Goal: Navigation & Orientation: Find specific page/section

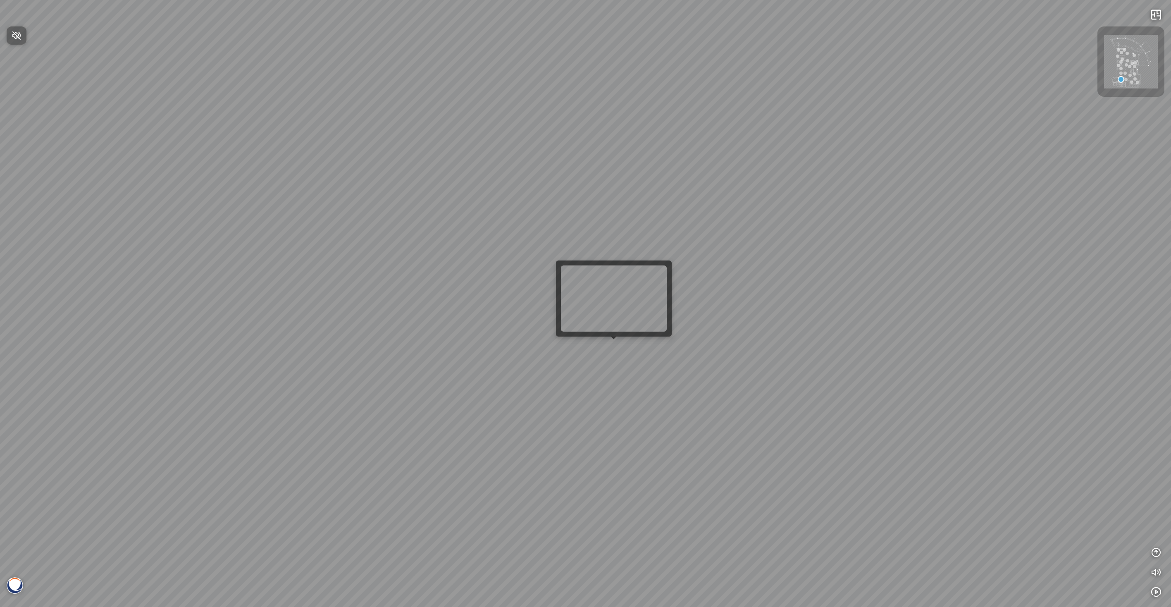
click at [615, 343] on div at bounding box center [585, 303] width 1171 height 607
click at [616, 346] on div at bounding box center [585, 303] width 1171 height 607
drag, startPoint x: 716, startPoint y: 328, endPoint x: 974, endPoint y: 413, distance: 272.2
click at [984, 416] on div "Venatino® - BQ8660 Nero [PERSON_NAME]® - BQ8740 Venatino® - BQ8660" at bounding box center [585, 303] width 1171 height 607
drag, startPoint x: 595, startPoint y: 382, endPoint x: 892, endPoint y: 372, distance: 297.0
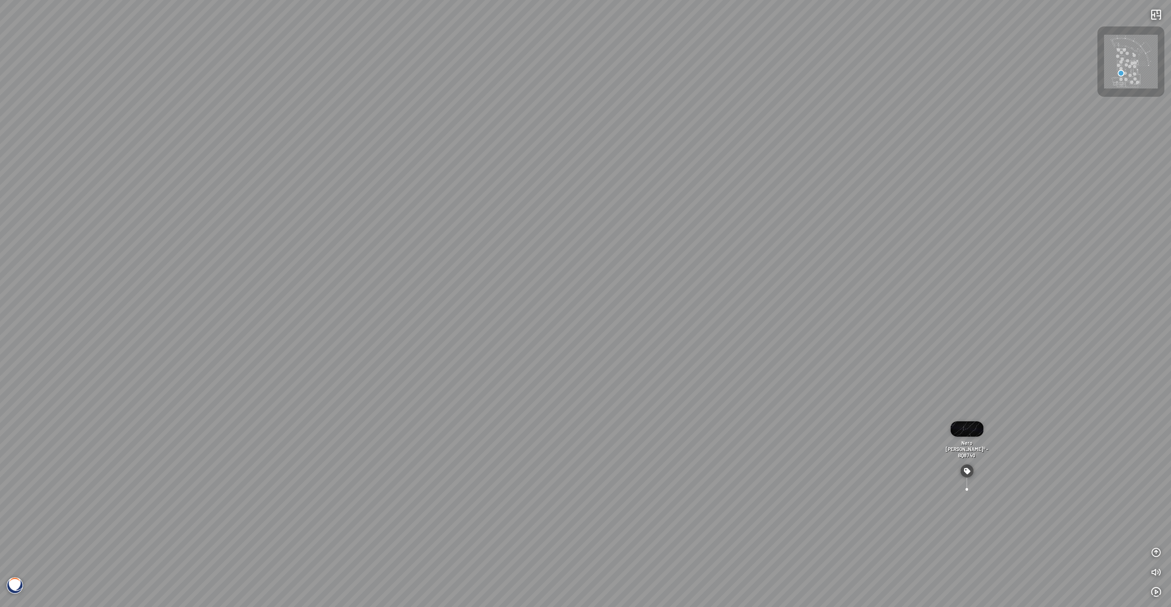
click at [892, 372] on div "Venatino® - BQ8660 Nero [PERSON_NAME]® - BQ8740 Venatino® - BQ8660" at bounding box center [585, 303] width 1171 height 607
drag, startPoint x: 797, startPoint y: 384, endPoint x: 530, endPoint y: 362, distance: 268.4
click at [559, 365] on div "Venatino® - BQ8660 Nero [PERSON_NAME]® - BQ8740 Venatino® - BQ8660" at bounding box center [585, 303] width 1171 height 607
drag, startPoint x: 859, startPoint y: 377, endPoint x: 626, endPoint y: 371, distance: 233.7
click at [659, 373] on div "Venatino® - BQ8660 Nero [PERSON_NAME]® - BQ8740 Venatino® - BQ8660" at bounding box center [585, 303] width 1171 height 607
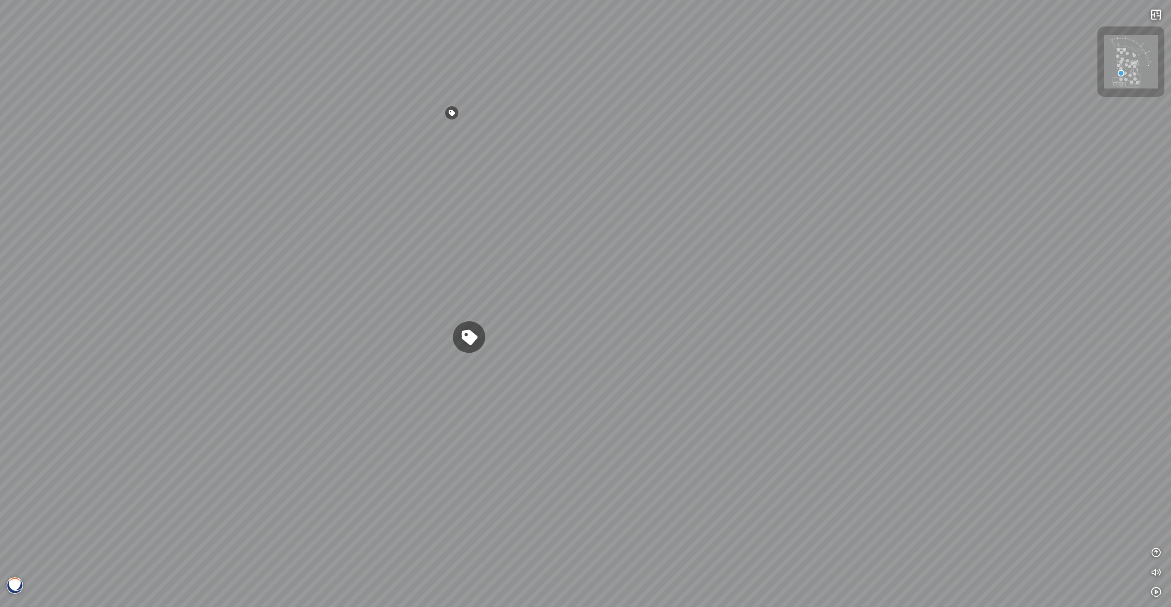
drag, startPoint x: 833, startPoint y: 382, endPoint x: 607, endPoint y: 390, distance: 225.9
click at [654, 388] on div "Venatino® - BQ8660 Nero [PERSON_NAME]® - BQ8740 Venatino® - BQ8660" at bounding box center [585, 303] width 1171 height 607
drag, startPoint x: 816, startPoint y: 389, endPoint x: 411, endPoint y: 371, distance: 405.6
click at [411, 371] on div "Venatino® - BQ8660 Nero [PERSON_NAME]® - BQ8740 Venatino® - BQ8660" at bounding box center [585, 303] width 1171 height 607
click at [746, 267] on div "Venatino® - BQ8660 Nero [PERSON_NAME]® - BQ8740 Venatino® - BQ8660" at bounding box center [585, 303] width 1171 height 607
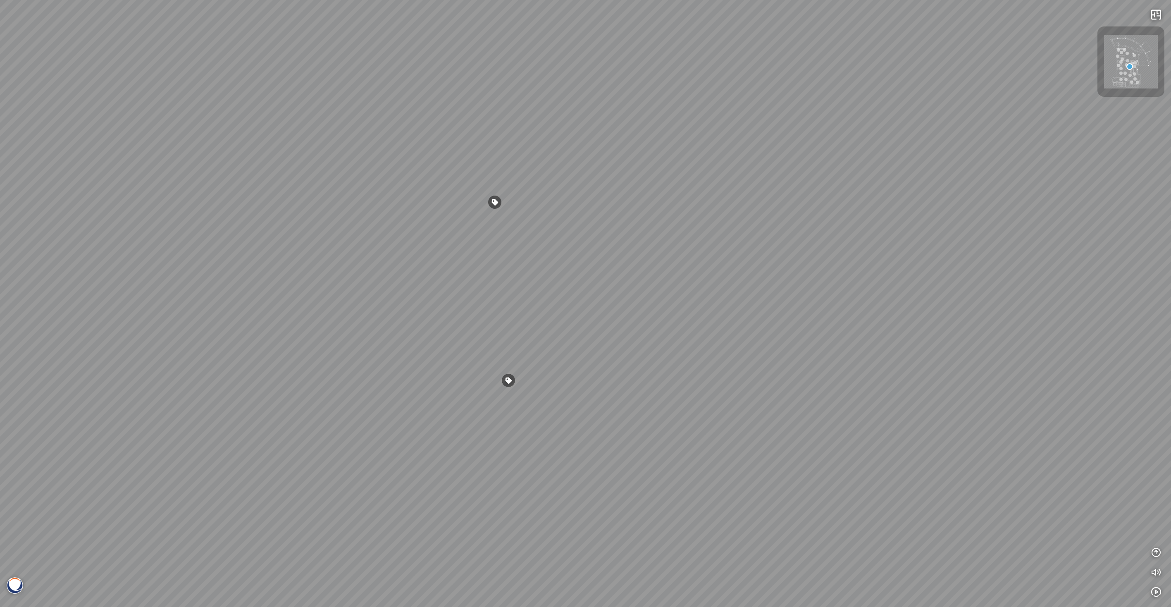
drag, startPoint x: 616, startPoint y: 389, endPoint x: 847, endPoint y: 420, distance: 232.4
click at [847, 420] on div "Greylac® - BQ8738 Venatino® - BQ8660 White Fusion™ - BQ8825" at bounding box center [585, 303] width 1171 height 607
click at [743, 458] on div "Greylac® - BQ8738 Venatino® - BQ8660 White Fusion™ - BQ8825" at bounding box center [585, 303] width 1171 height 607
drag, startPoint x: 444, startPoint y: 399, endPoint x: 900, endPoint y: 387, distance: 455.4
click at [922, 401] on div "Greylac® - BQ8738 Venatino® - BQ8660 White Fusion™ - BQ8825 Venatino® - BQ8660 …" at bounding box center [585, 303] width 1171 height 607
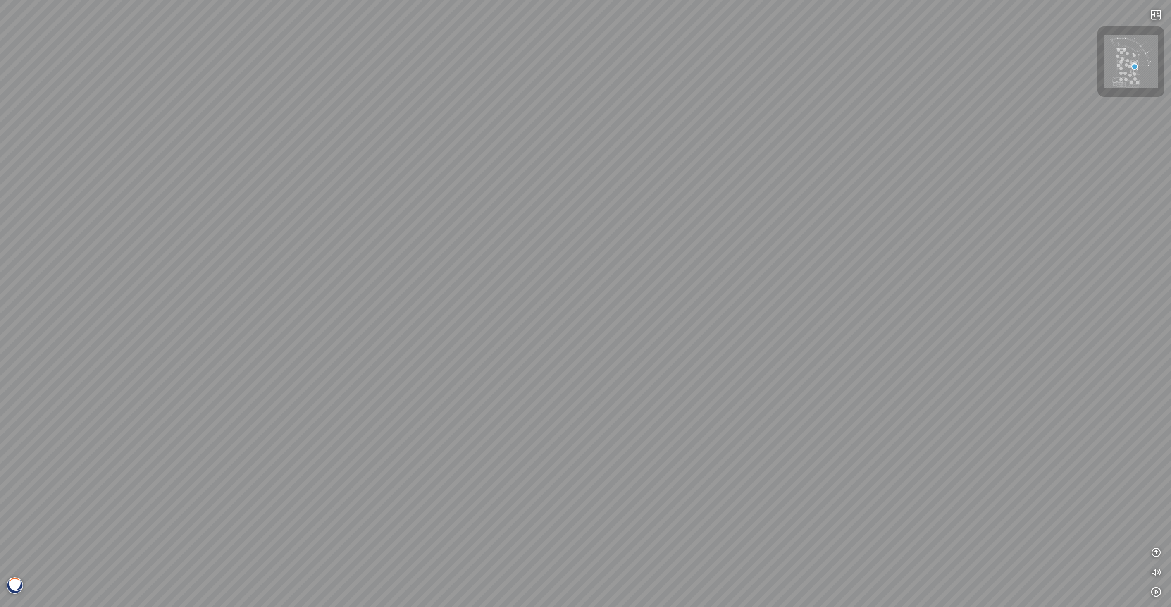
drag, startPoint x: 599, startPoint y: 369, endPoint x: 573, endPoint y: 335, distance: 42.4
click at [615, 340] on div "Greylac® - BQ8738 Venatino® - BQ8660 White Fusion™ - BQ8825 Venatino® - BQ8660 …" at bounding box center [585, 303] width 1171 height 607
drag, startPoint x: 864, startPoint y: 378, endPoint x: 598, endPoint y: 358, distance: 267.0
click at [629, 359] on div "Greylac® - BQ8738 Venatino® - BQ8660 White Fusion™ - BQ8825 Venatino® - BQ8660 …" at bounding box center [585, 303] width 1171 height 607
drag, startPoint x: 902, startPoint y: 335, endPoint x: 500, endPoint y: 379, distance: 403.8
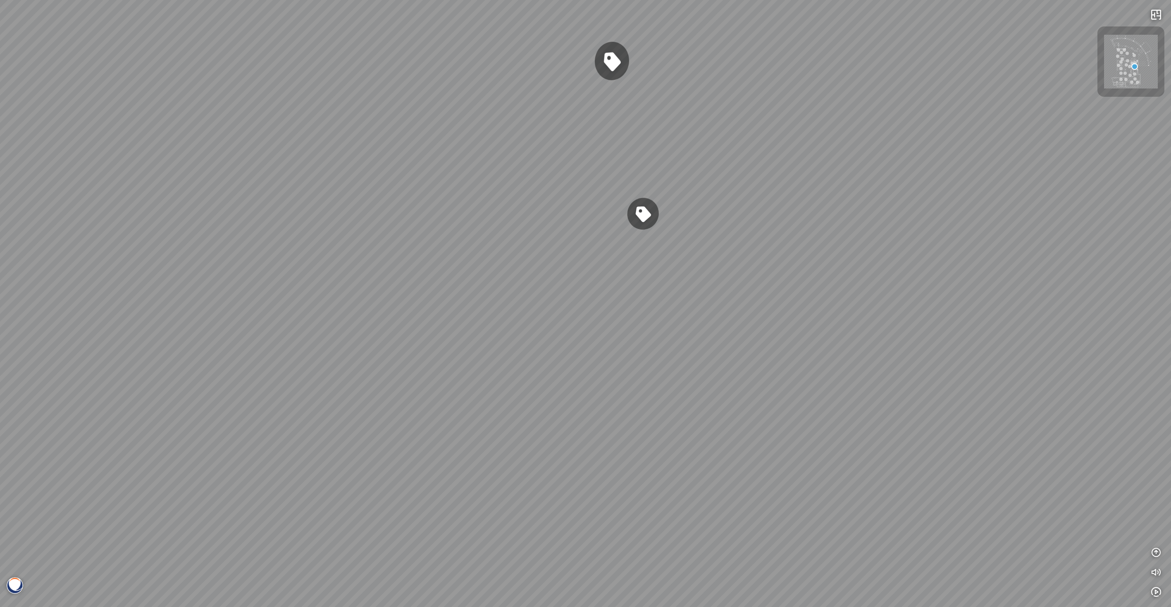
click at [500, 379] on div "Greylac® - BQ8738 Venatino® - BQ8660 White Fusion™ - BQ8825 Venatino® - BQ8660 …" at bounding box center [585, 303] width 1171 height 607
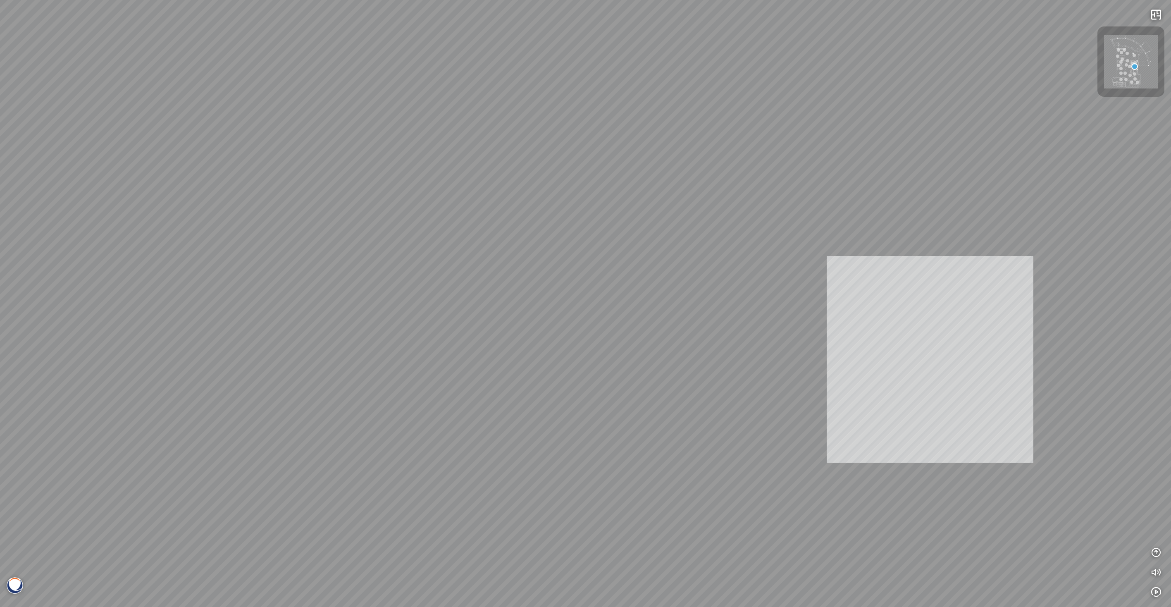
drag, startPoint x: 929, startPoint y: 360, endPoint x: 409, endPoint y: 368, distance: 519.8
click at [409, 368] on div "Greylac® - BQ8738 Venatino® - BQ8660 White Fusion™ - BQ8825 Venatino® - BQ8660 …" at bounding box center [585, 303] width 1171 height 607
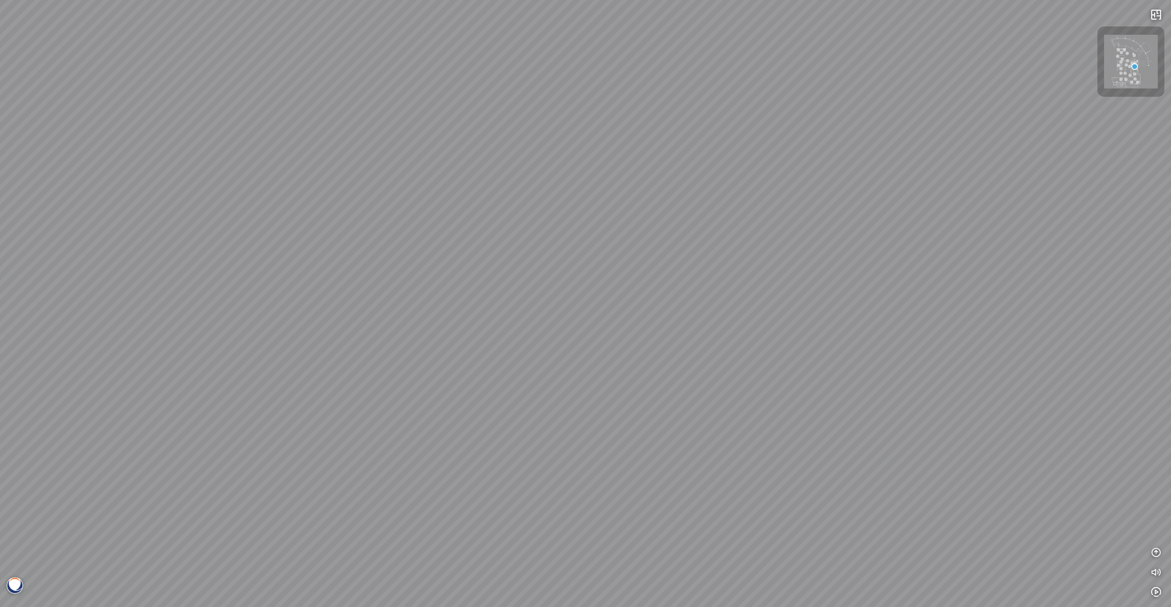
drag, startPoint x: 326, startPoint y: 315, endPoint x: 606, endPoint y: 330, distance: 280.3
click at [606, 330] on div "Greylac® - BQ8738 Venatino® - BQ8660 White Fusion™ - BQ8825 Venatino® - BQ8660 …" at bounding box center [585, 303] width 1171 height 607
drag, startPoint x: 371, startPoint y: 330, endPoint x: 608, endPoint y: 340, distance: 236.7
click at [608, 340] on div "Greylac® - BQ8738 Venatino® - BQ8660 White Fusion™ - BQ8825 Venatino® - BQ8660 …" at bounding box center [585, 303] width 1171 height 607
drag, startPoint x: 314, startPoint y: 291, endPoint x: 588, endPoint y: 337, distance: 277.6
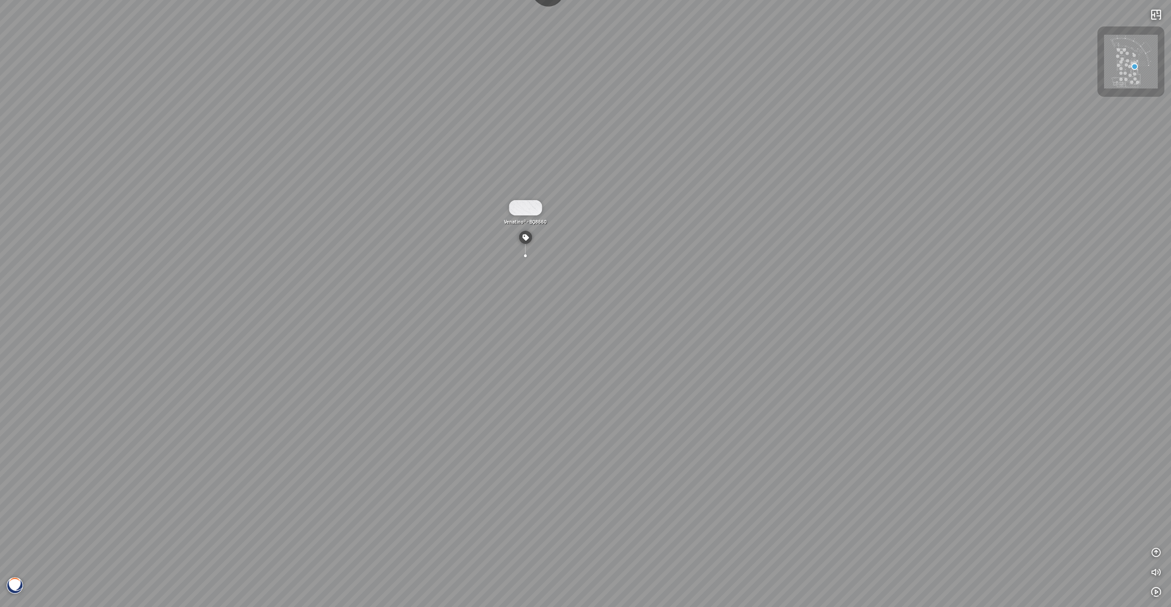
click at [521, 325] on div "Greylac® - BQ8738 Venatino® - BQ8660 White Fusion™ - BQ8825 Venatino® - BQ8660 …" at bounding box center [585, 303] width 1171 height 607
drag, startPoint x: 493, startPoint y: 357, endPoint x: 666, endPoint y: 377, distance: 173.6
click at [657, 376] on div "Greylac® - BQ8738 Venatino® - BQ8660 White Fusion™ - BQ8825 Venatino® - BQ8660 …" at bounding box center [585, 303] width 1171 height 607
drag, startPoint x: 415, startPoint y: 236, endPoint x: 441, endPoint y: 238, distance: 26.1
click at [441, 238] on div "Greylac® - BQ8738 Venatino® - BQ8660 White Fusion™ - BQ8825 Venatino® - BQ8660 …" at bounding box center [585, 303] width 1171 height 607
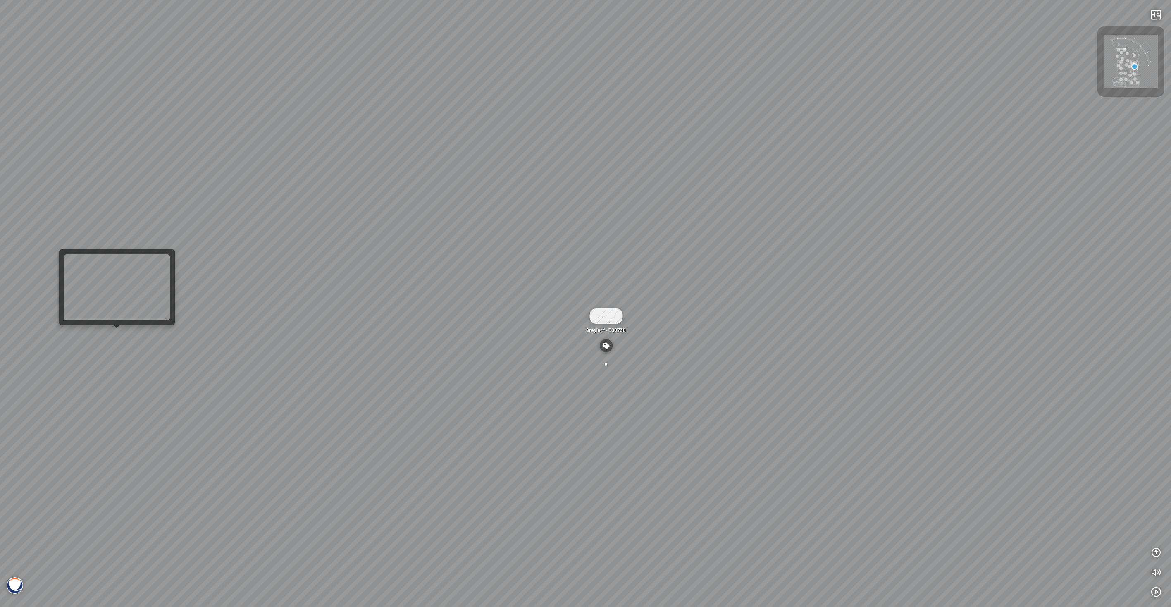
click at [103, 338] on div "Greylac® - BQ8738 Venatino® - BQ8660 White Fusion™ - BQ8825 Venatino® - BQ8660 …" at bounding box center [585, 303] width 1171 height 607
drag, startPoint x: 213, startPoint y: 306, endPoint x: 726, endPoint y: 307, distance: 512.2
click at [735, 310] on div "Greylac® - BQ8738" at bounding box center [585, 303] width 1171 height 607
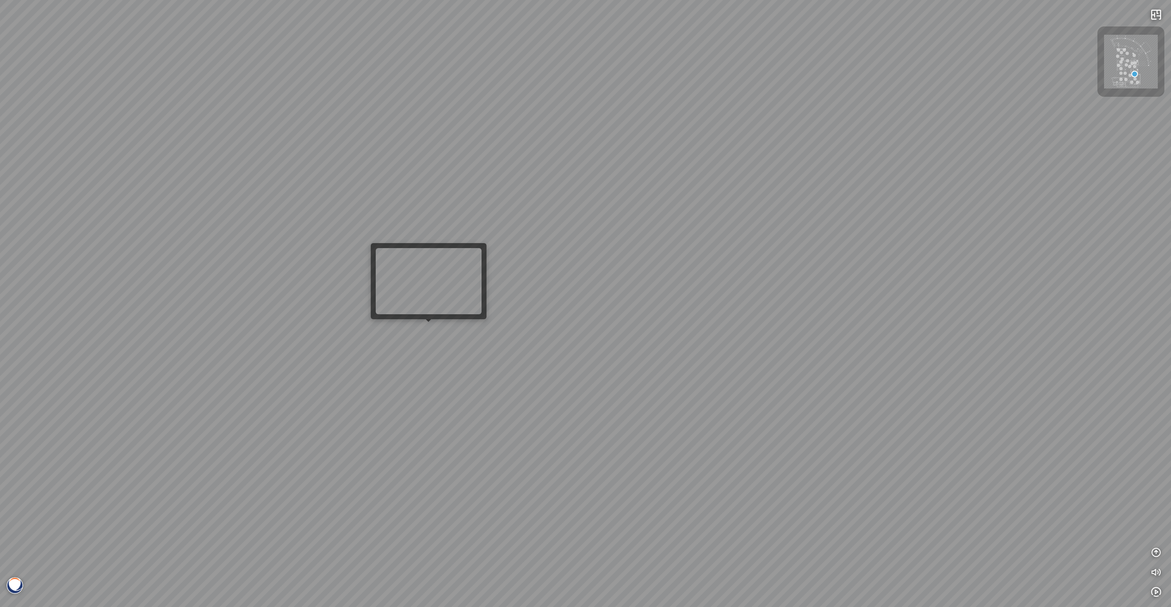
click at [423, 337] on div "Greylac® - BQ8738" at bounding box center [585, 303] width 1171 height 607
drag, startPoint x: 835, startPoint y: 217, endPoint x: 287, endPoint y: 220, distance: 547.4
click at [284, 220] on div "Gan Eden® - BQ8881 Argento™ - BQ8780" at bounding box center [585, 303] width 1171 height 607
drag, startPoint x: 819, startPoint y: 191, endPoint x: 304, endPoint y: 242, distance: 516.9
click at [242, 250] on div "Gan Eden® - BQ8881 Argento™ - BQ8780" at bounding box center [585, 303] width 1171 height 607
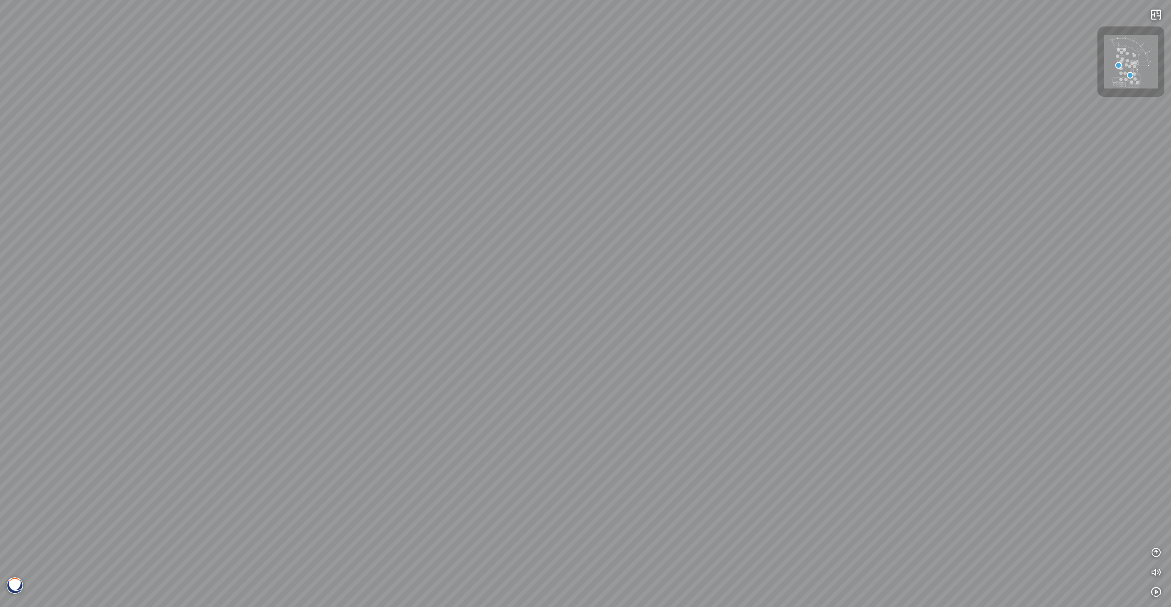
drag, startPoint x: 319, startPoint y: 259, endPoint x: 681, endPoint y: 247, distance: 362.4
click at [681, 247] on div "Gan Eden® - BQ8881 Argento™ - BQ8780" at bounding box center [585, 303] width 1171 height 607
drag, startPoint x: 697, startPoint y: 277, endPoint x: 873, endPoint y: 270, distance: 176.7
click at [845, 272] on div "Gan Eden® - BQ8881 Argento™ - BQ8780" at bounding box center [585, 303] width 1171 height 607
drag, startPoint x: 694, startPoint y: 269, endPoint x: 1024, endPoint y: 275, distance: 330.0
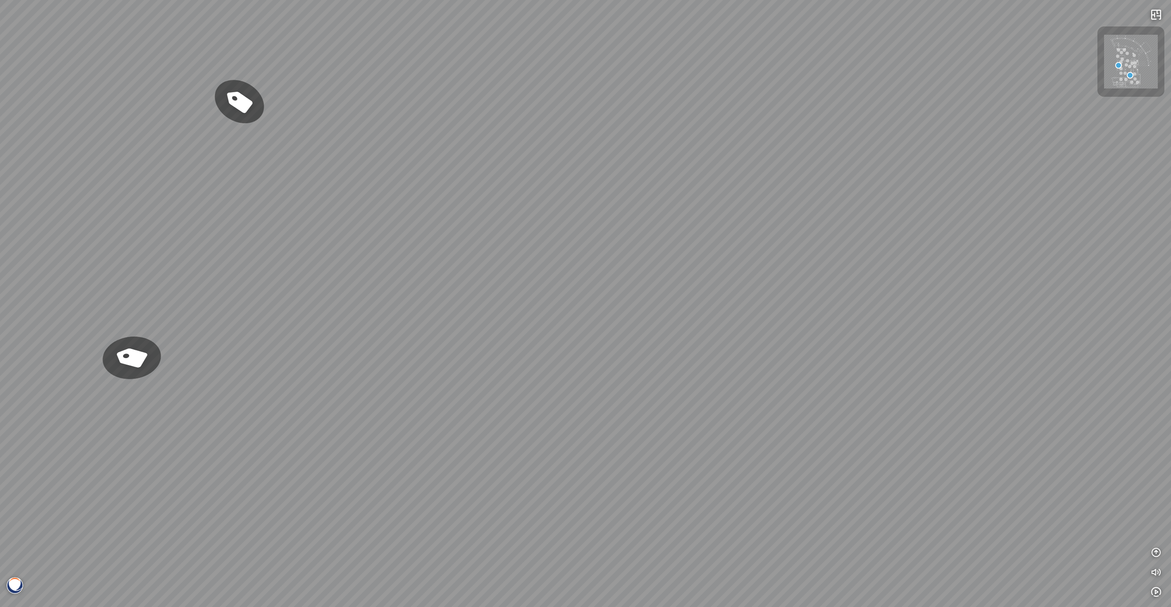
click at [958, 272] on div "Gan Eden® - BQ8881 Argento™ - BQ8780" at bounding box center [585, 303] width 1171 height 607
drag, startPoint x: 639, startPoint y: 266, endPoint x: 844, endPoint y: 269, distance: 205.1
click at [844, 269] on div "Gan Eden® - BQ8881 Argento™ - BQ8780" at bounding box center [585, 303] width 1171 height 607
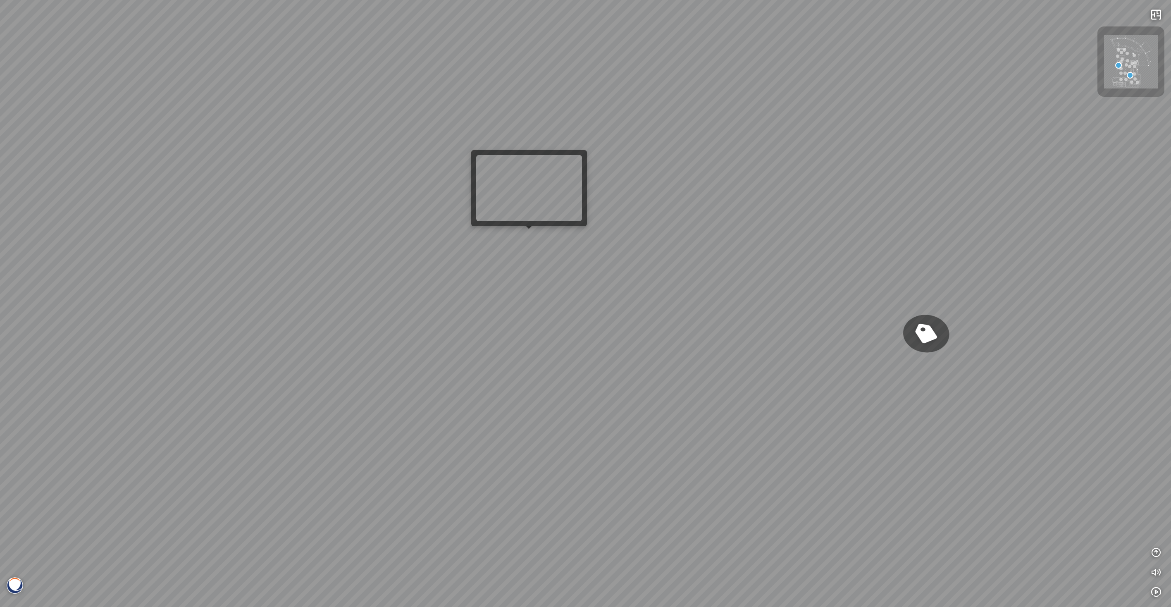
click at [525, 236] on div "Gan Eden® - BQ8881 Argento™ - BQ8780" at bounding box center [585, 303] width 1171 height 607
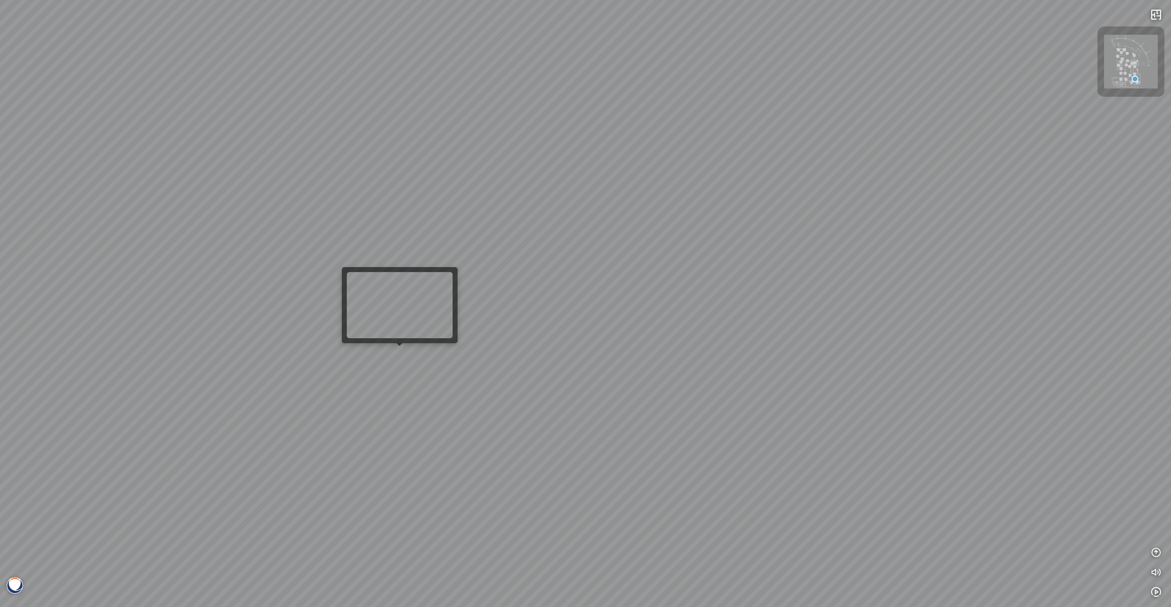
click at [391, 353] on div at bounding box center [585, 303] width 1171 height 607
drag, startPoint x: 707, startPoint y: 255, endPoint x: 743, endPoint y: 74, distance: 184.5
click at [743, 76] on div at bounding box center [585, 303] width 1171 height 607
drag, startPoint x: 603, startPoint y: 180, endPoint x: 798, endPoint y: 163, distance: 195.9
click at [798, 163] on div at bounding box center [585, 303] width 1171 height 607
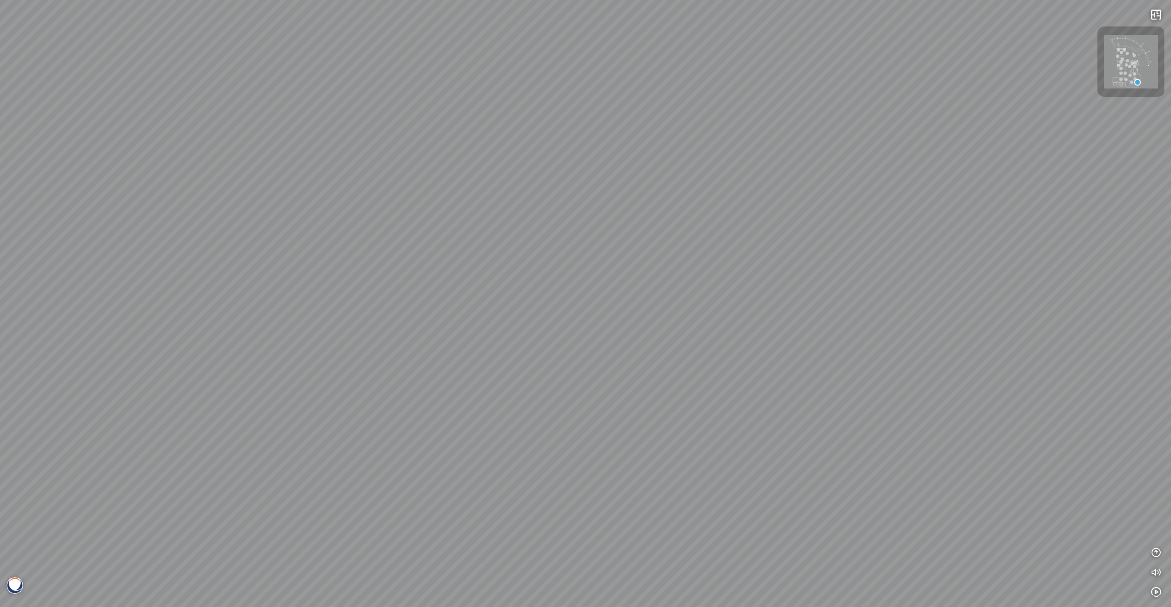
drag, startPoint x: 730, startPoint y: 391, endPoint x: 467, endPoint y: 252, distance: 297.2
click at [467, 252] on div at bounding box center [585, 303] width 1171 height 607
drag, startPoint x: 805, startPoint y: 244, endPoint x: 758, endPoint y: 378, distance: 142.6
click at [758, 379] on div at bounding box center [585, 303] width 1171 height 607
click at [998, 533] on div at bounding box center [585, 303] width 1171 height 607
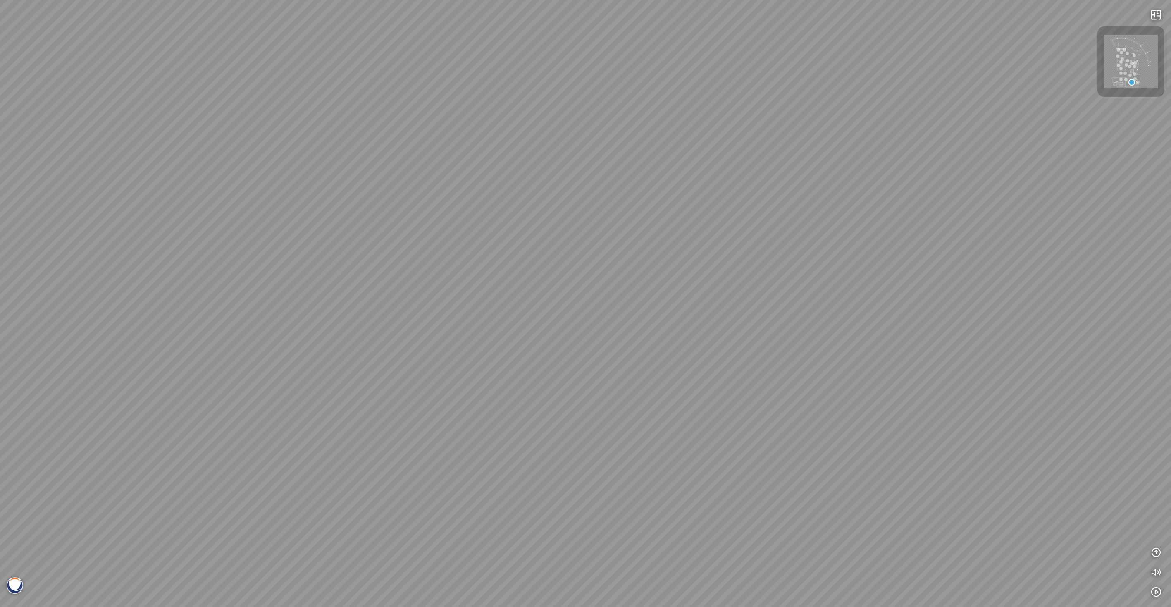
drag, startPoint x: 308, startPoint y: 358, endPoint x: 458, endPoint y: 257, distance: 180.3
click at [458, 257] on div at bounding box center [585, 303] width 1171 height 607
click at [528, 93] on div at bounding box center [585, 303] width 1171 height 607
drag, startPoint x: 780, startPoint y: 413, endPoint x: 558, endPoint y: 323, distance: 239.5
click at [549, 334] on div at bounding box center [585, 303] width 1171 height 607
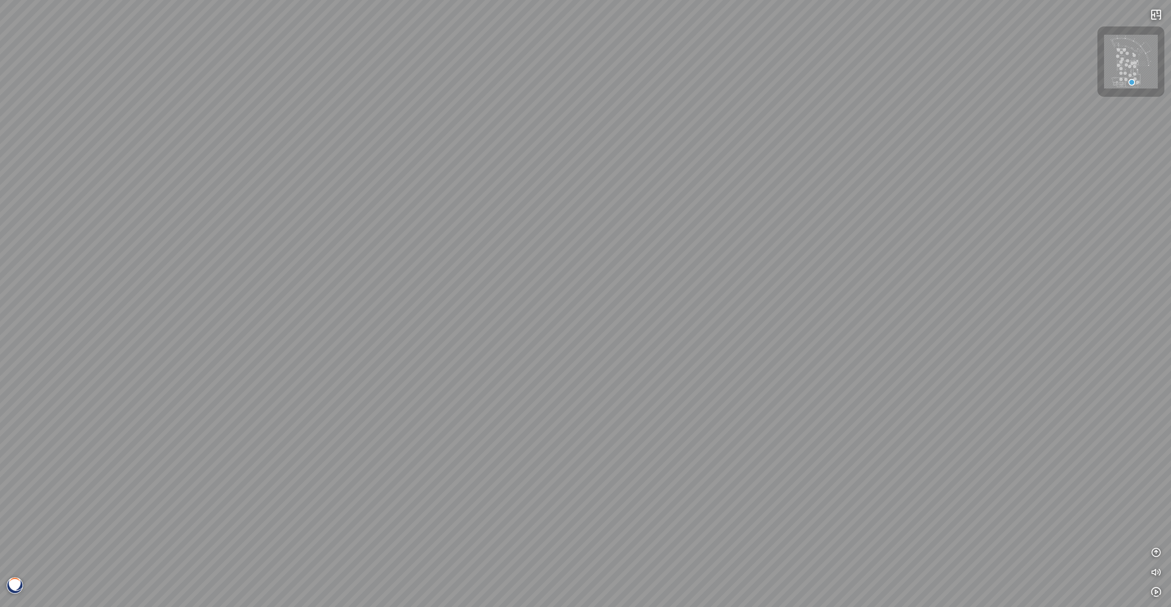
drag, startPoint x: 588, startPoint y: 92, endPoint x: 797, endPoint y: 220, distance: 245.0
click at [797, 220] on div at bounding box center [585, 303] width 1171 height 607
click at [757, 205] on div at bounding box center [585, 303] width 1171 height 607
click at [910, 179] on div at bounding box center [585, 303] width 1171 height 607
click at [891, 192] on div at bounding box center [585, 303] width 1171 height 607
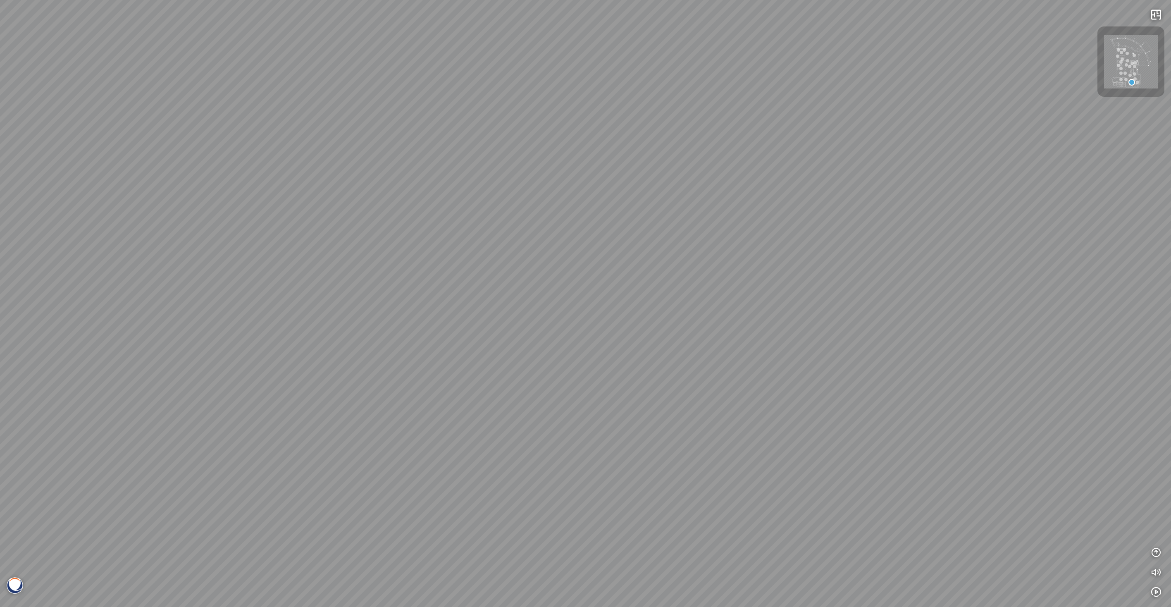
click at [891, 192] on div at bounding box center [585, 303] width 1171 height 607
click at [497, 215] on div at bounding box center [585, 303] width 1171 height 607
drag, startPoint x: 319, startPoint y: 143, endPoint x: 531, endPoint y: 292, distance: 258.9
click at [530, 307] on div at bounding box center [585, 303] width 1171 height 607
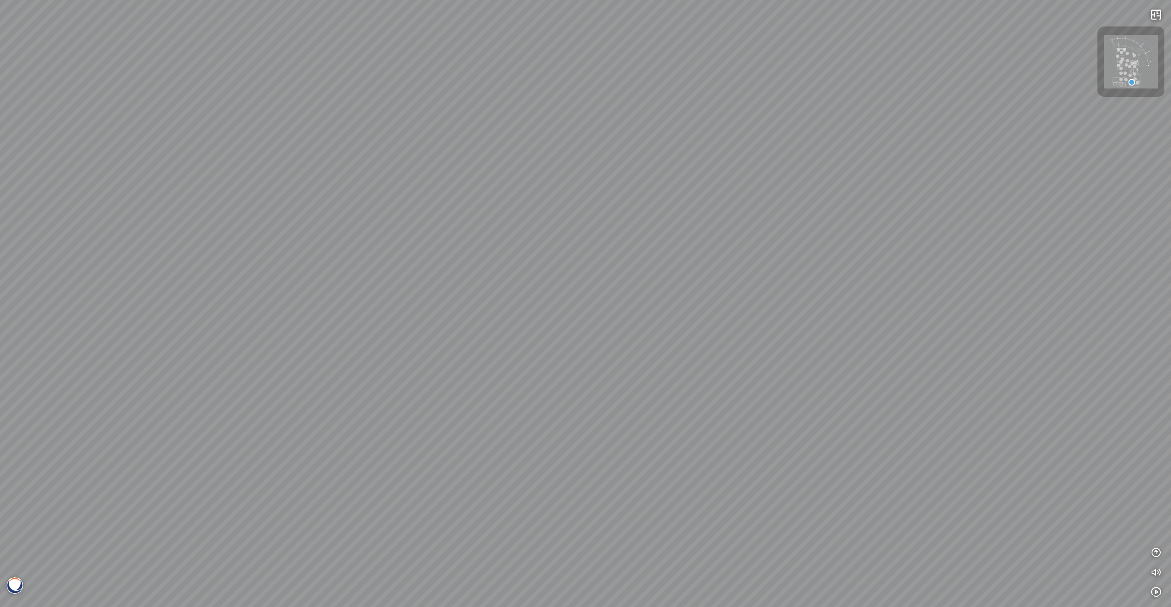
drag, startPoint x: 686, startPoint y: 414, endPoint x: 684, endPoint y: 243, distance: 171.6
click at [684, 243] on div at bounding box center [585, 303] width 1171 height 607
drag, startPoint x: 981, startPoint y: 284, endPoint x: 556, endPoint y: 327, distance: 427.5
click at [522, 353] on div at bounding box center [585, 303] width 1171 height 607
